Goal: Check status: Check status

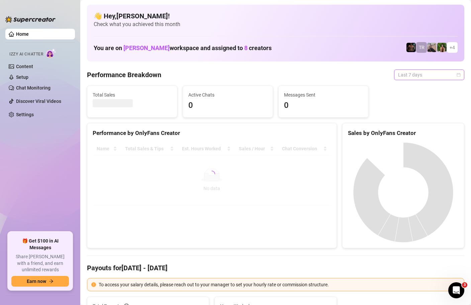
click at [460, 74] on div "Last 7 days" at bounding box center [429, 75] width 70 height 11
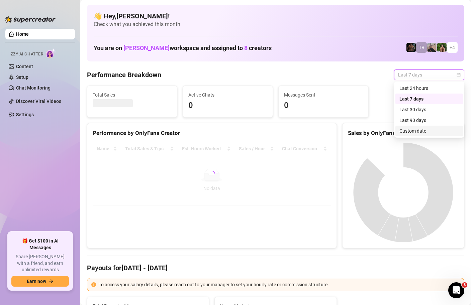
click at [415, 132] on div "Custom date" at bounding box center [428, 130] width 59 height 7
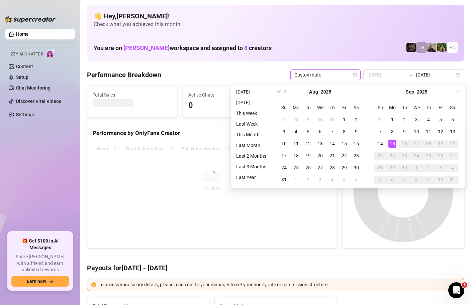
click at [393, 145] on div "15" at bounding box center [392, 144] width 8 height 8
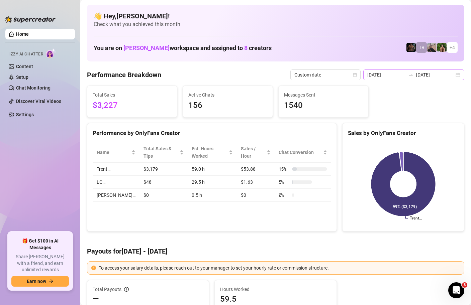
click at [457, 77] on div "2025-09-08 2025-09-15" at bounding box center [413, 75] width 101 height 11
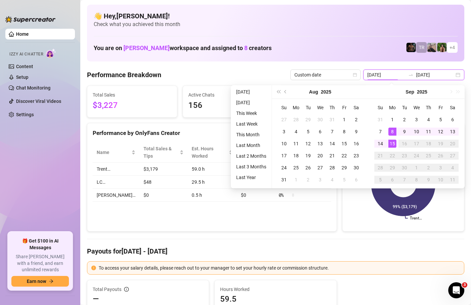
type input "[DATE]"
click at [391, 143] on div "15" at bounding box center [392, 144] width 8 height 8
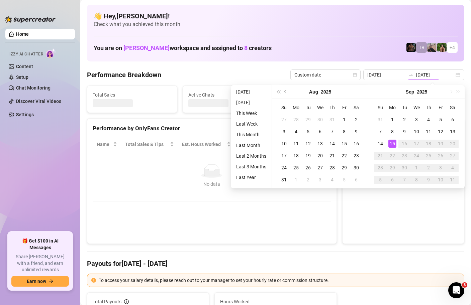
type input "[DATE]"
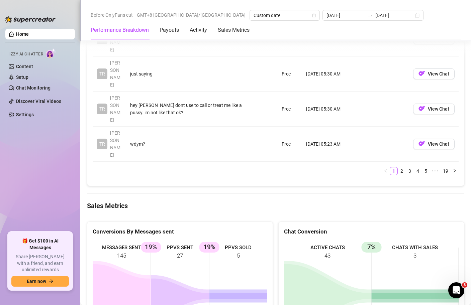
scroll to position [1038, 0]
